Goal: Use online tool/utility: Utilize a website feature to perform a specific function

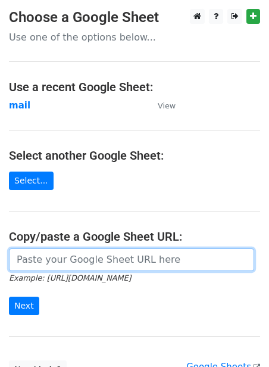
click at [56, 264] on input "url" at bounding box center [131, 259] width 245 height 23
paste input "https://docs.google.com/spreadsheets/d/1jLHnsz--_ZfDqRg_OH2xrkmhbGZ3izLOtmH_H2J…"
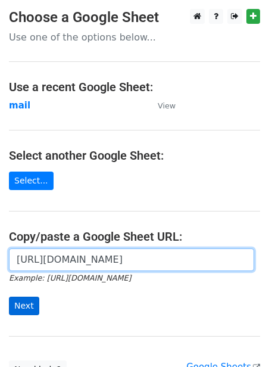
type input "https://docs.google.com/spreadsheets/d/1jLHnsz--_ZfDqRg_OH2xrkmhbGZ3izLOtmH_H2J…"
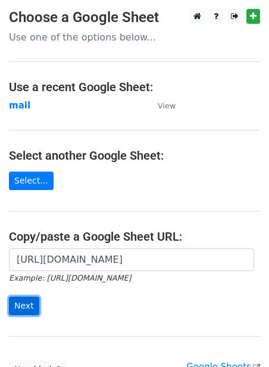
scroll to position [0, 0]
click at [27, 305] on input "Next" at bounding box center [24, 305] width 30 height 18
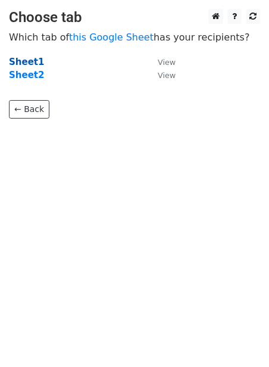
click at [19, 60] on strong "Sheet1" at bounding box center [26, 62] width 35 height 11
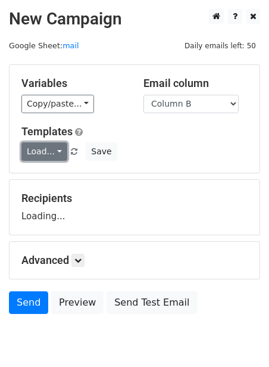
click at [53, 152] on link "Load..." at bounding box center [44, 151] width 46 height 18
click at [51, 172] on link "Guest Post" at bounding box center [69, 177] width 94 height 19
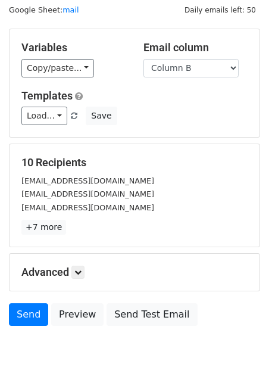
scroll to position [96, 0]
